Goal: Task Accomplishment & Management: Use online tool/utility

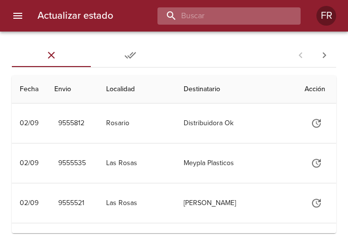
click at [231, 19] on input "buscar" at bounding box center [220, 15] width 126 height 17
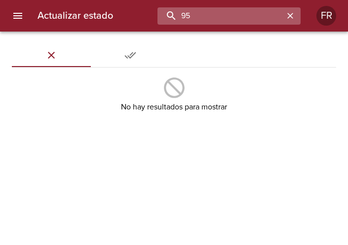
type input "9"
click at [248, 7] on input "buscar" at bounding box center [220, 15] width 126 height 17
type input "8"
type input "9544881"
click at [291, 14] on icon "button" at bounding box center [290, 16] width 10 height 10
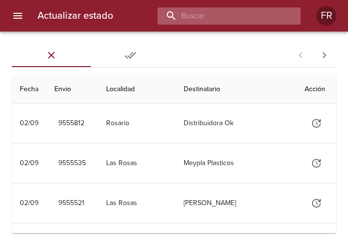
click at [227, 18] on input "buscar" at bounding box center [220, 15] width 126 height 17
type input "09544881"
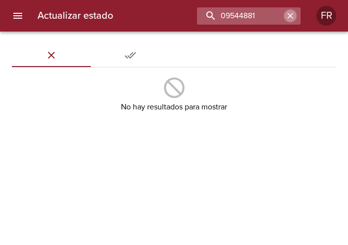
click at [290, 16] on icon "button" at bounding box center [290, 16] width 6 height 6
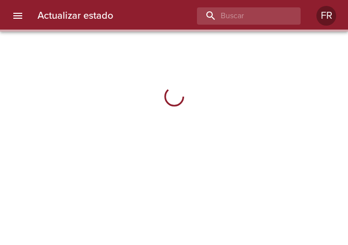
click at [241, 21] on input "buscar" at bounding box center [240, 15] width 87 height 17
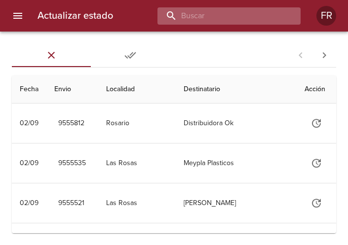
click at [243, 14] on input "buscar" at bounding box center [220, 15] width 126 height 17
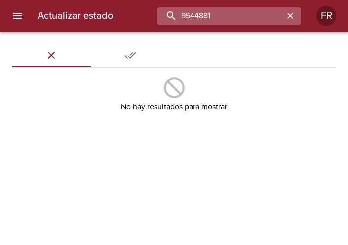
type input "9544881"
click at [290, 18] on icon "button" at bounding box center [290, 16] width 10 height 10
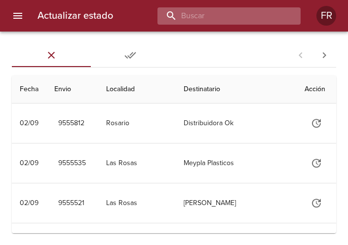
click at [231, 22] on input "buscar" at bounding box center [220, 15] width 126 height 17
type input "9550683"
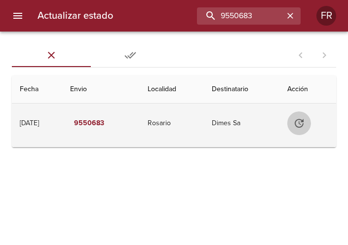
click at [300, 121] on icon "Tabla de envíos del cliente" at bounding box center [299, 123] width 12 height 12
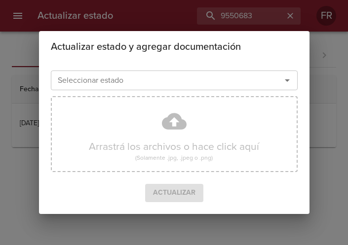
click at [290, 83] on icon "Abrir" at bounding box center [287, 80] width 12 height 12
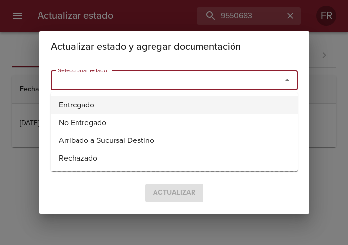
click at [87, 112] on li "Entregado" at bounding box center [174, 105] width 247 height 18
type input "Entregado"
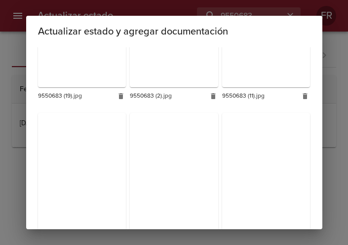
scroll to position [1028, 0]
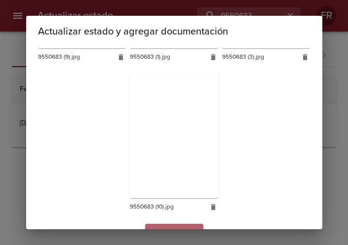
click at [179, 227] on span "Actualizar" at bounding box center [174, 233] width 42 height 12
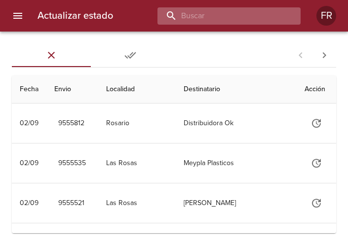
click at [235, 12] on input "buscar" at bounding box center [220, 15] width 126 height 17
type input "9550249"
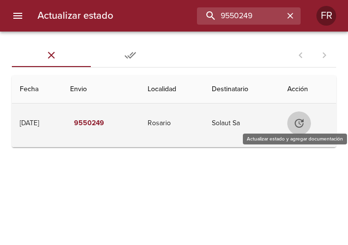
click at [297, 120] on icon "Tabla de envíos del cliente" at bounding box center [299, 123] width 12 height 12
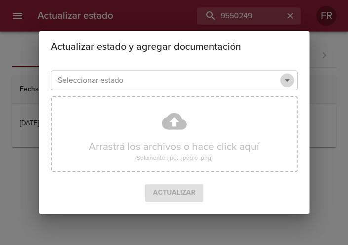
click at [285, 84] on icon "Abrir" at bounding box center [287, 80] width 12 height 12
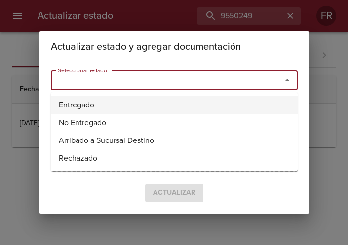
click at [116, 112] on li "Entregado" at bounding box center [174, 105] width 247 height 18
type input "Entregado"
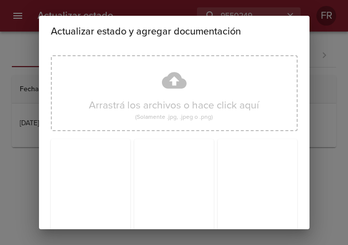
scroll to position [141, 0]
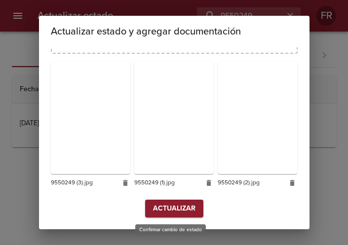
click at [161, 205] on span "Actualizar" at bounding box center [174, 209] width 42 height 12
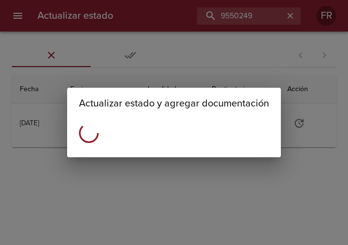
scroll to position [0, 0]
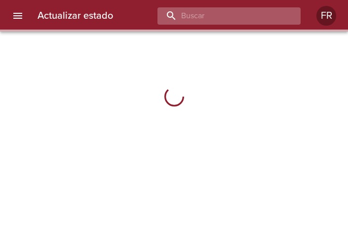
click at [218, 12] on input "buscar" at bounding box center [220, 15] width 126 height 17
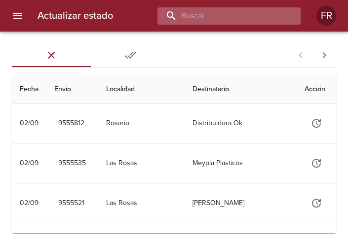
click at [218, 12] on input "buscar" at bounding box center [220, 15] width 126 height 17
type input "9482915"
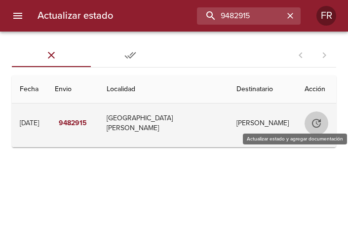
click at [314, 121] on icon "Tabla de envíos del cliente" at bounding box center [316, 123] width 12 height 12
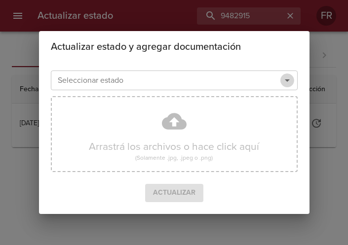
click at [286, 80] on icon "Abrir" at bounding box center [287, 80] width 5 height 2
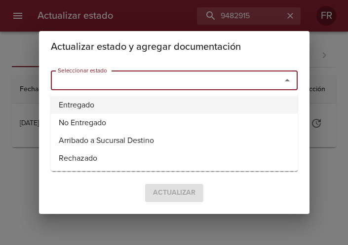
click at [148, 103] on li "Entregado" at bounding box center [174, 105] width 247 height 18
type input "Entregado"
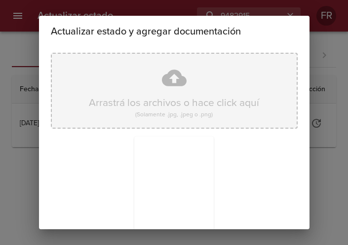
scroll to position [141, 0]
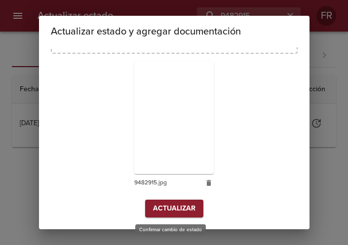
click at [174, 210] on span "Actualizar" at bounding box center [174, 209] width 42 height 12
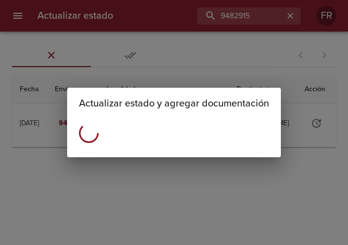
scroll to position [0, 0]
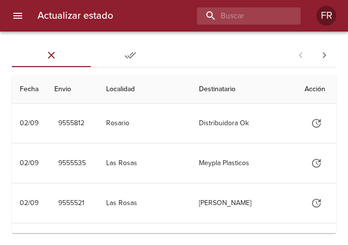
click at [215, 4] on div "Actualizar estado FR" at bounding box center [174, 16] width 348 height 32
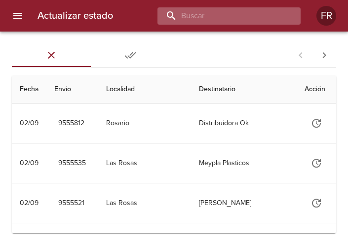
click at [224, 12] on input "buscar" at bounding box center [220, 15] width 126 height 17
type input "9424791"
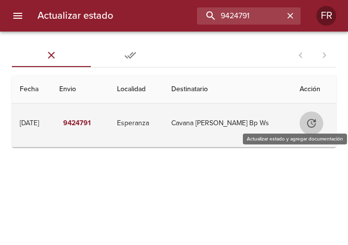
click at [320, 121] on button "Tabla de envíos del cliente" at bounding box center [311, 123] width 24 height 24
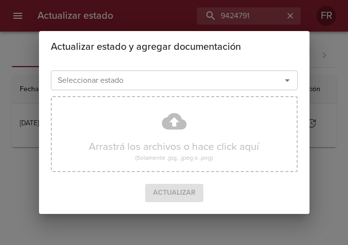
click at [288, 84] on icon "Abrir" at bounding box center [287, 80] width 12 height 12
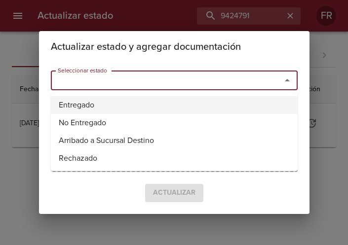
click at [137, 98] on li "Entregado" at bounding box center [174, 105] width 247 height 18
type input "Entregado"
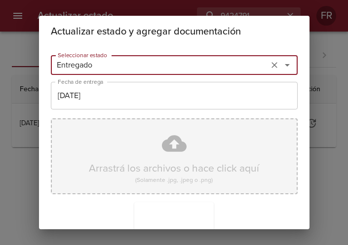
scroll to position [141, 0]
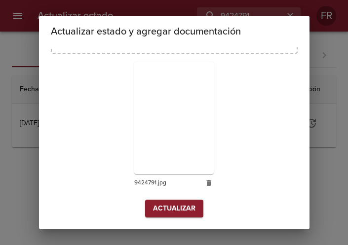
click at [170, 207] on span "Actualizar" at bounding box center [174, 209] width 42 height 12
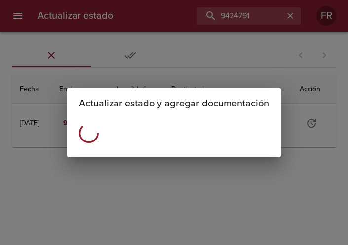
scroll to position [0, 0]
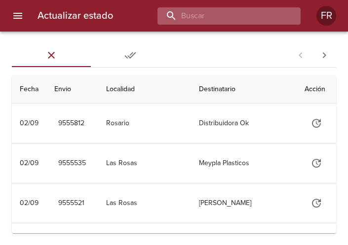
click at [260, 22] on input "buscar" at bounding box center [220, 15] width 126 height 17
type input "9492187"
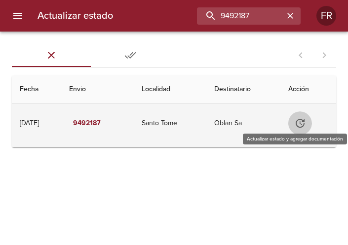
click at [300, 121] on icon "Tabla de envíos del cliente" at bounding box center [300, 123] width 9 height 9
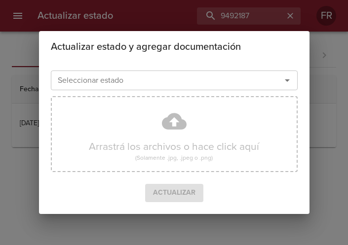
click at [296, 83] on div "Seleccionar estado" at bounding box center [174, 81] width 247 height 20
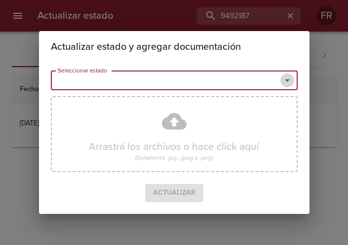
click at [290, 82] on icon "Abrir" at bounding box center [287, 80] width 12 height 12
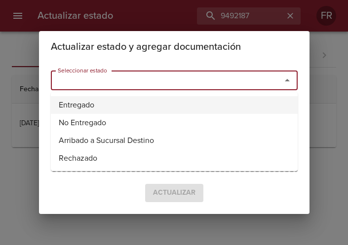
click at [118, 106] on li "Entregado" at bounding box center [174, 105] width 247 height 18
type input "Entregado"
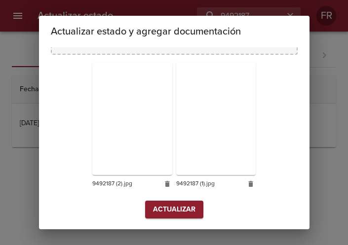
scroll to position [141, 0]
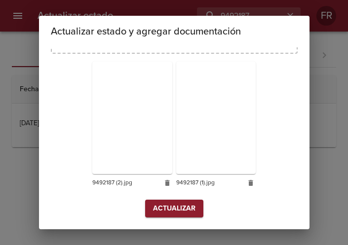
click at [176, 197] on div "Arrastrá los archivos o hace click aquí (Solamente .jpg, .jpeg o .png) 9492187 …" at bounding box center [174, 87] width 247 height 226
click at [175, 201] on button "Actualizar" at bounding box center [174, 209] width 58 height 18
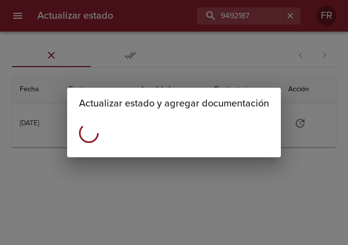
scroll to position [0, 0]
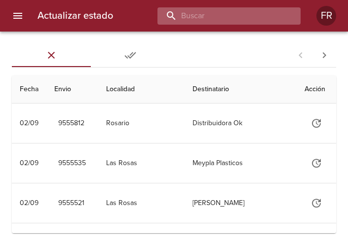
click at [244, 14] on input "buscar" at bounding box center [220, 15] width 126 height 17
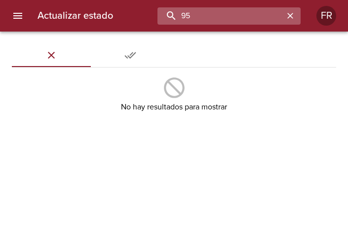
type input "9"
